Goal: Navigation & Orientation: Find specific page/section

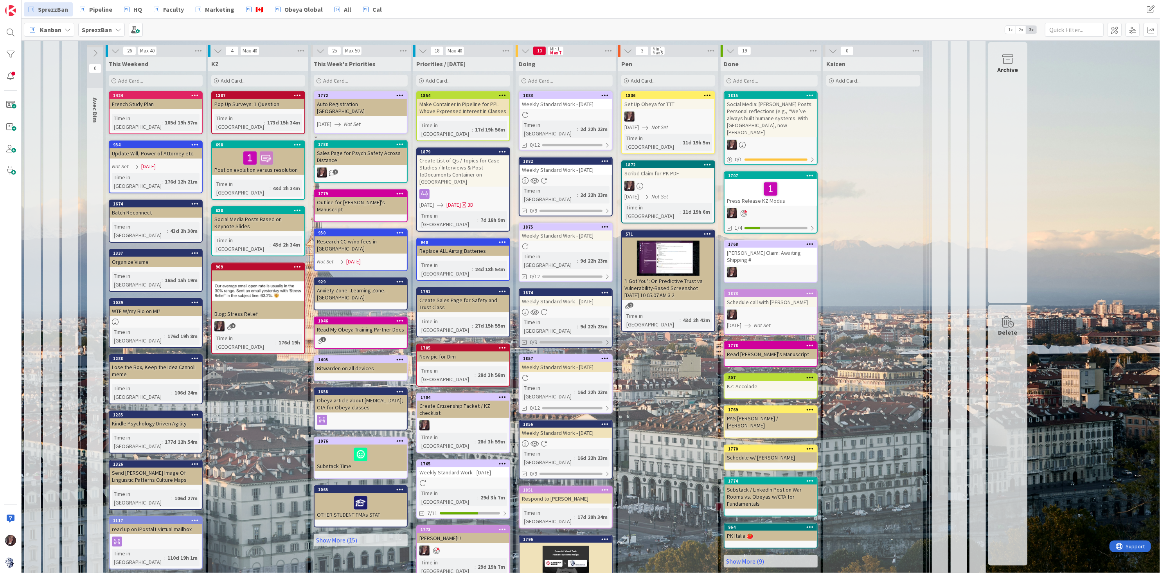
scroll to position [844, 0]
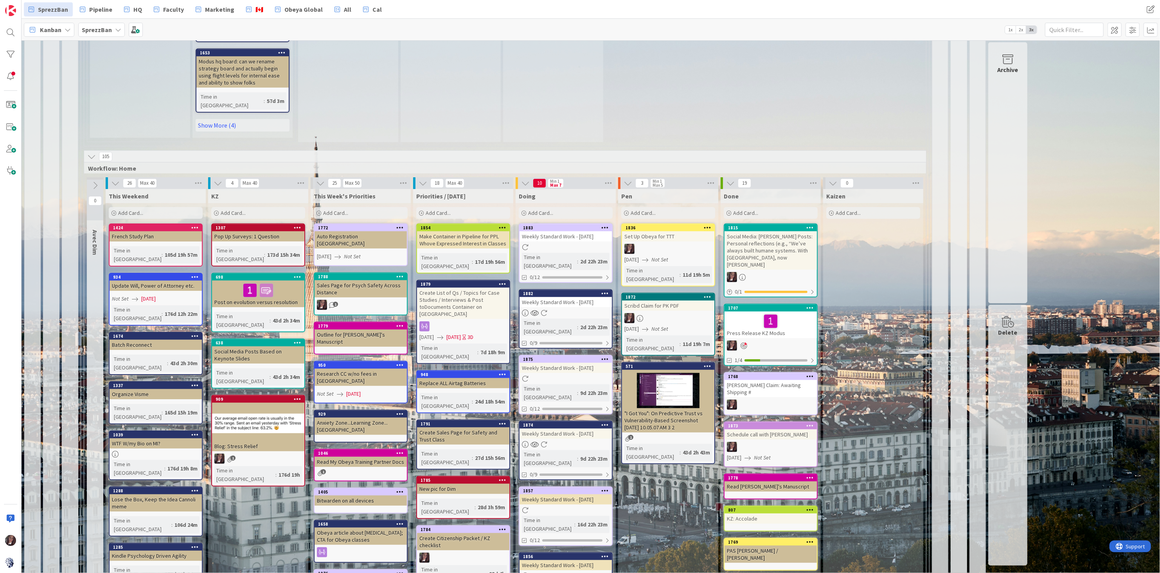
scroll to position [714, 0]
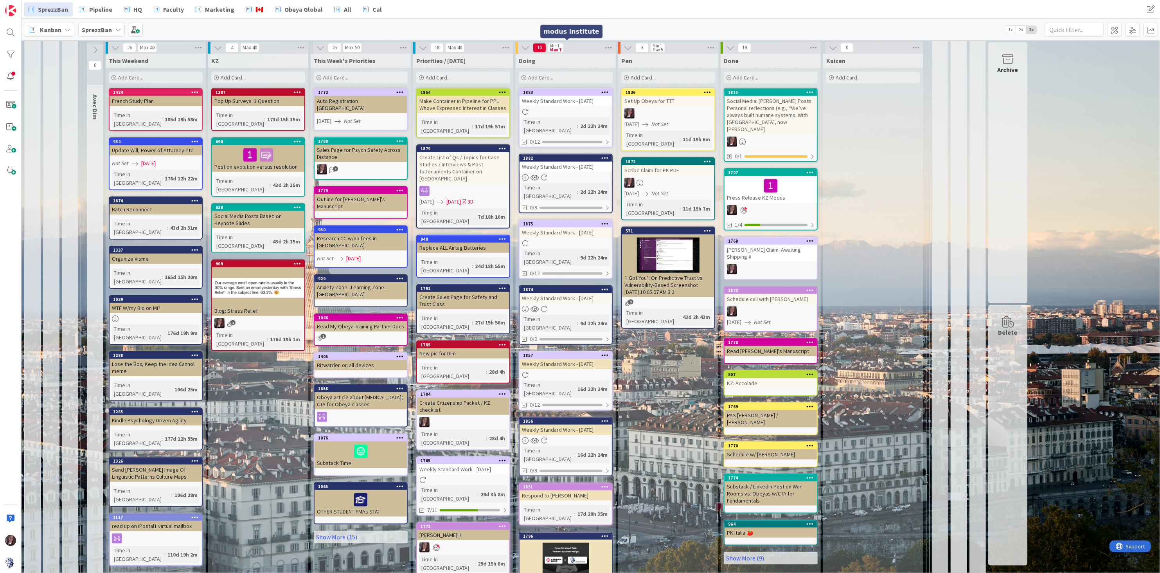
scroll to position [867, 0]
